Goal: Navigation & Orientation: Find specific page/section

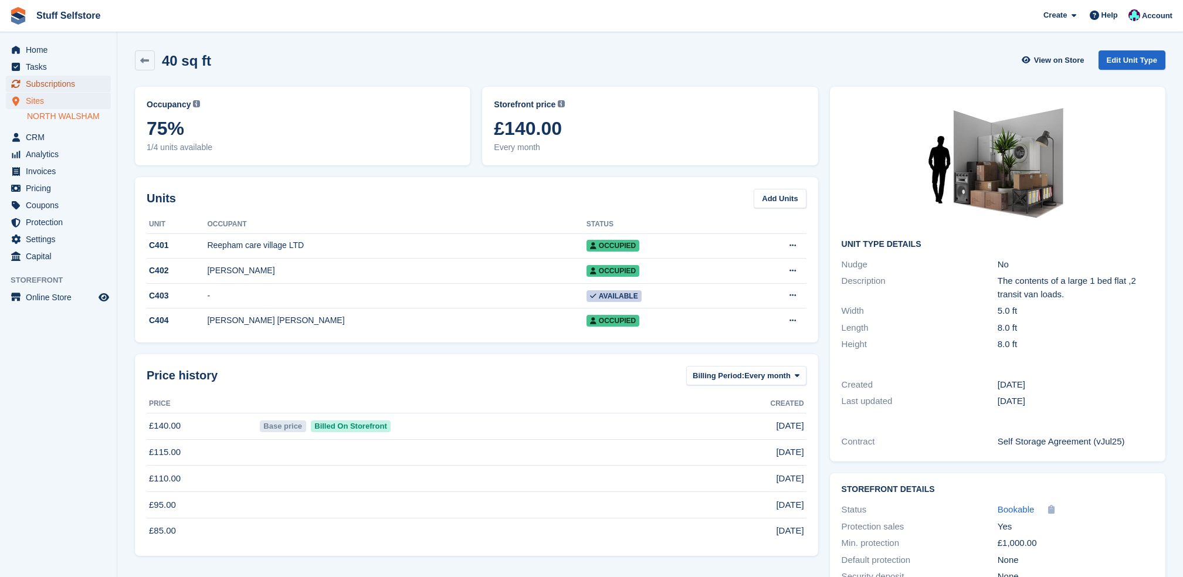
click at [55, 92] on span "Subscriptions" at bounding box center [61, 84] width 70 height 16
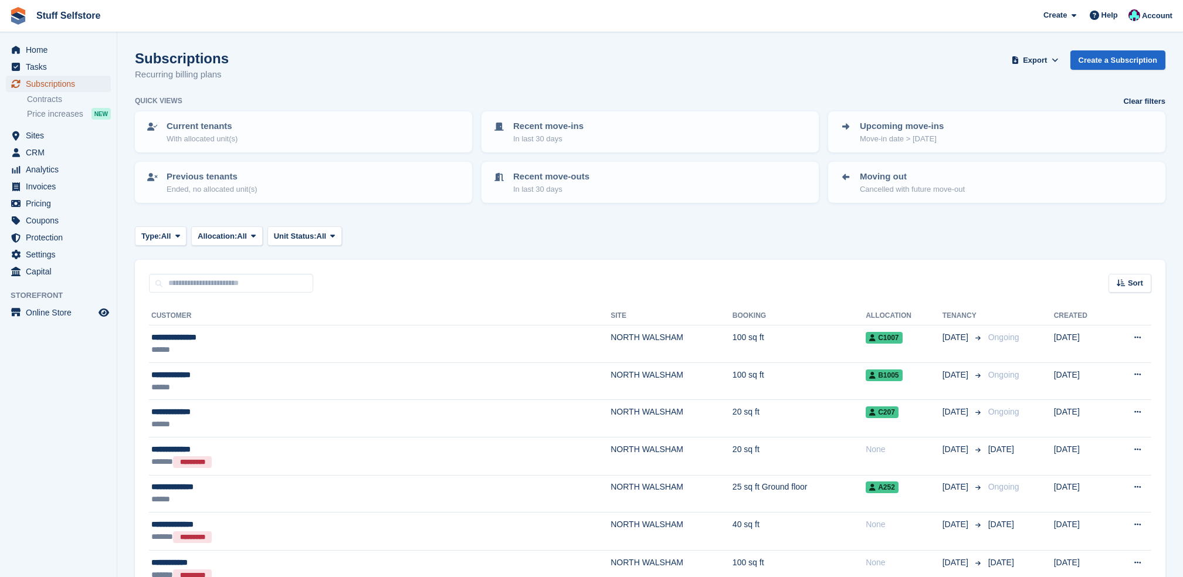
click at [49, 80] on span "Subscriptions" at bounding box center [61, 84] width 70 height 16
click at [102, 91] on link "Subscriptions" at bounding box center [58, 84] width 105 height 16
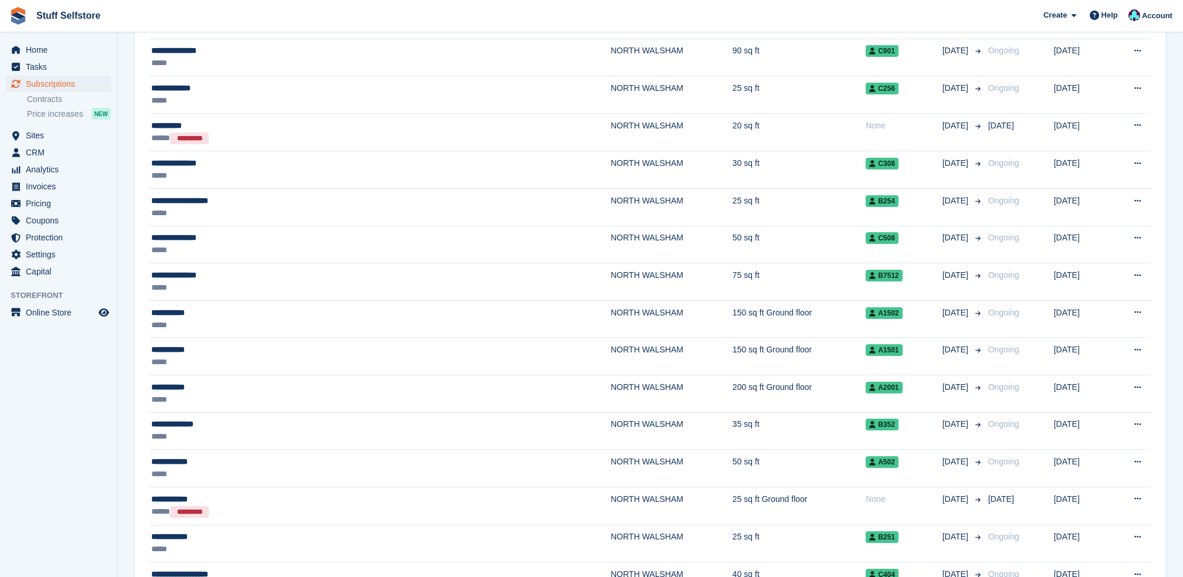
scroll to position [1564, 0]
click at [55, 76] on span "Subscriptions" at bounding box center [61, 84] width 70 height 16
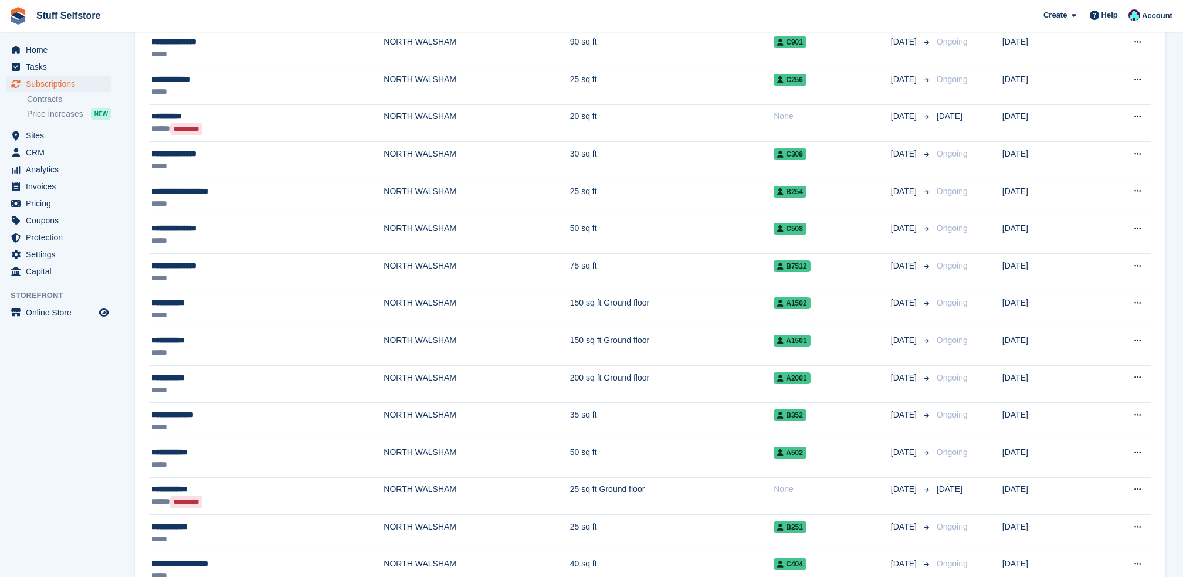
scroll to position [0, 0]
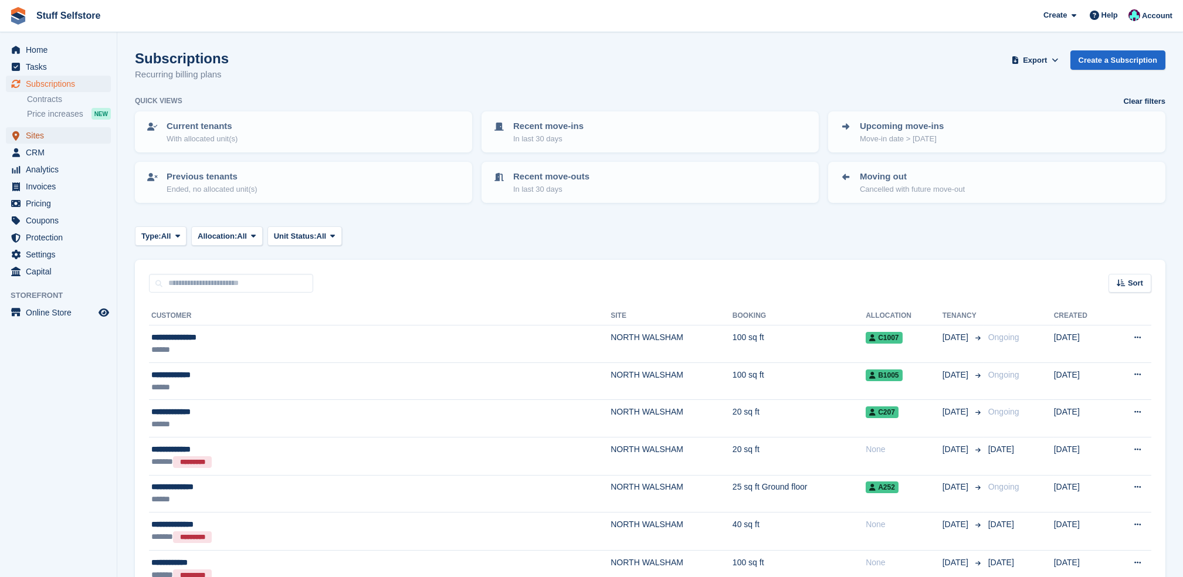
click at [30, 132] on span "Sites" at bounding box center [61, 135] width 70 height 16
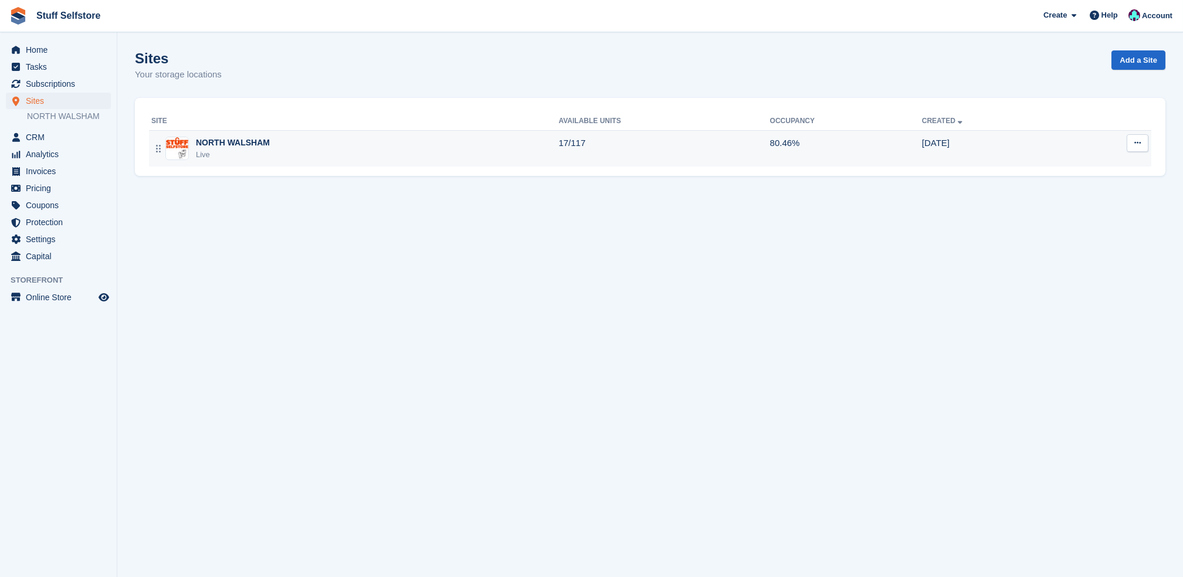
click at [580, 163] on td "17/117" at bounding box center [664, 148] width 211 height 36
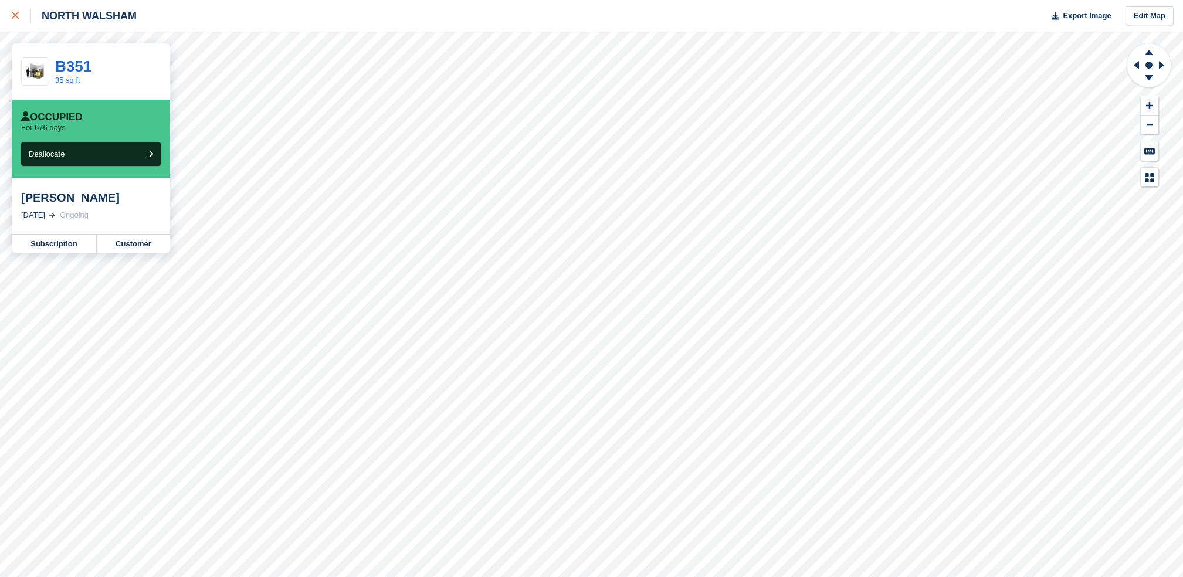
click at [13, 8] on link at bounding box center [15, 16] width 31 height 32
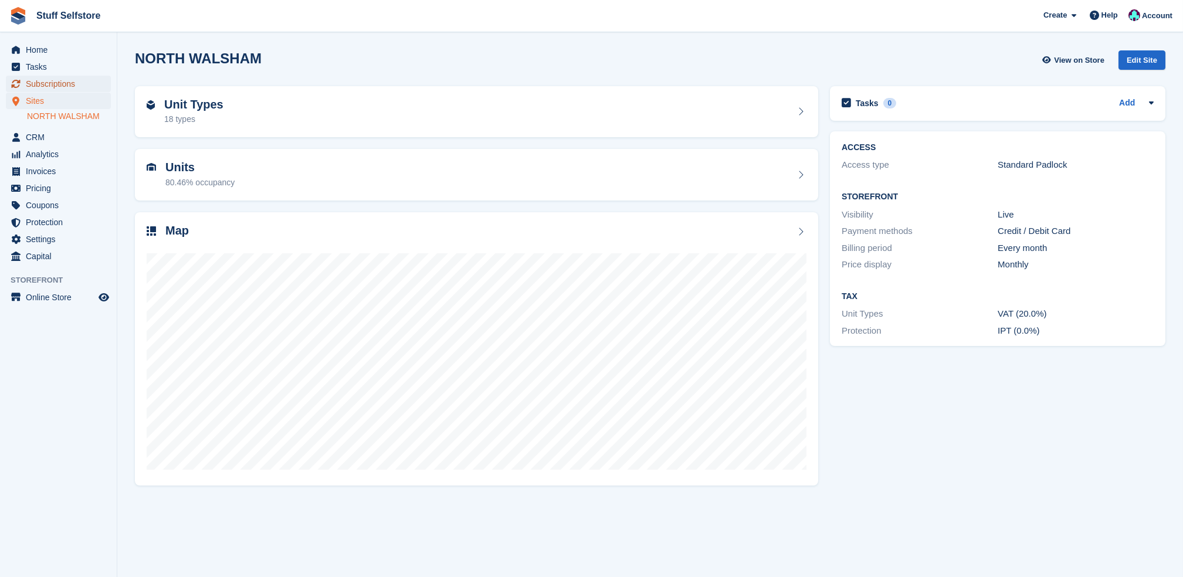
click at [62, 82] on span "Subscriptions" at bounding box center [61, 84] width 70 height 16
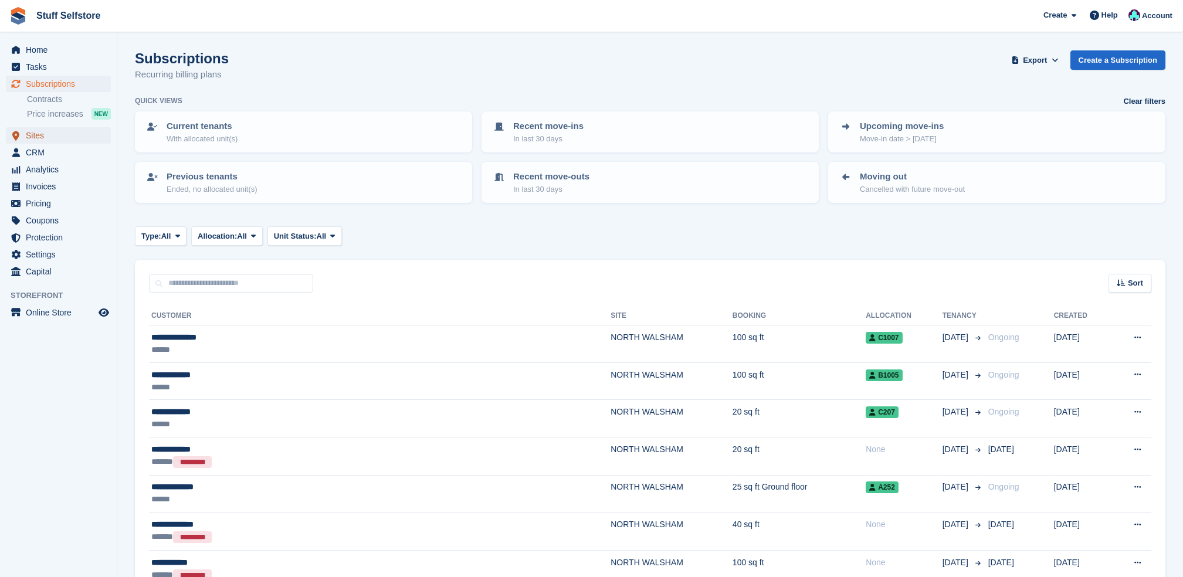
click at [63, 127] on span "Sites" at bounding box center [61, 135] width 70 height 16
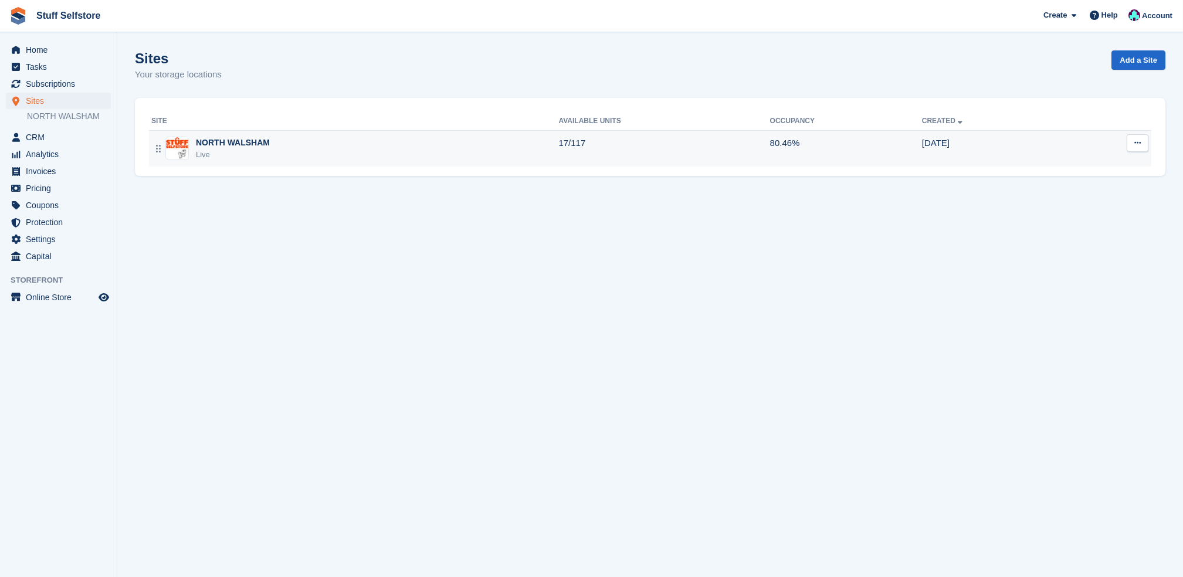
click at [615, 158] on td "17/117" at bounding box center [664, 148] width 211 height 36
